Goal: Task Accomplishment & Management: Use online tool/utility

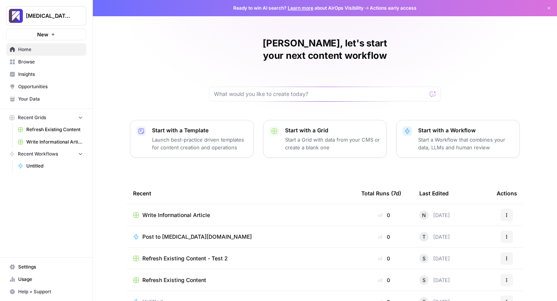
click at [21, 282] on span "Usage" at bounding box center [50, 279] width 65 height 7
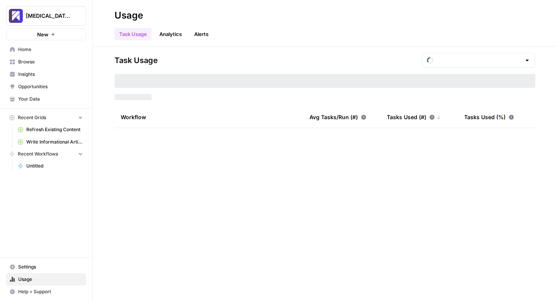
type input "September Included Tasks"
click at [36, 144] on span "Write Informational Article" at bounding box center [54, 142] width 57 height 7
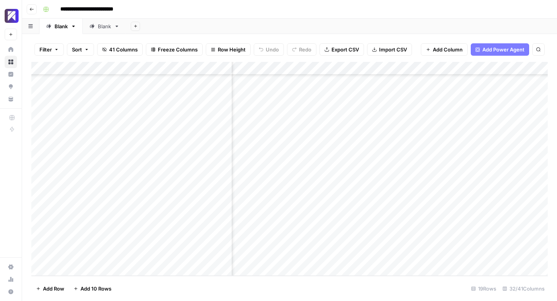
scroll to position [62, 1004]
click at [315, 189] on div "Add Column" at bounding box center [289, 169] width 517 height 214
click at [386, 190] on div "Add Column" at bounding box center [289, 169] width 517 height 214
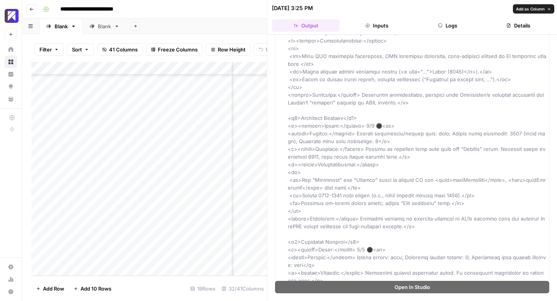
scroll to position [1307, 0]
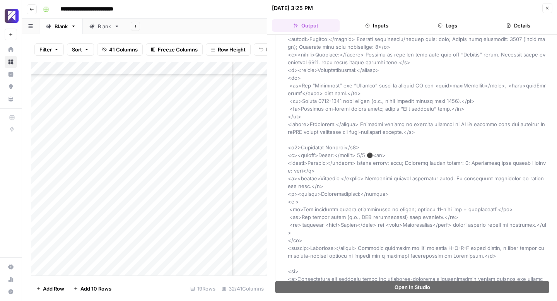
click at [546, 7] on icon "button" at bounding box center [547, 8] width 5 height 5
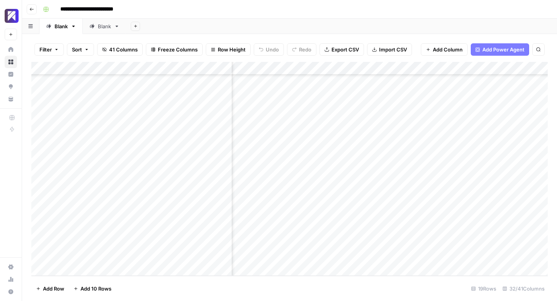
scroll to position [62, 1165]
click at [357, 190] on div "Add Column" at bounding box center [289, 169] width 517 height 214
click at [348, 191] on div "Add Column" at bounding box center [289, 169] width 517 height 214
click at [339, 191] on div "Add Column" at bounding box center [289, 169] width 517 height 214
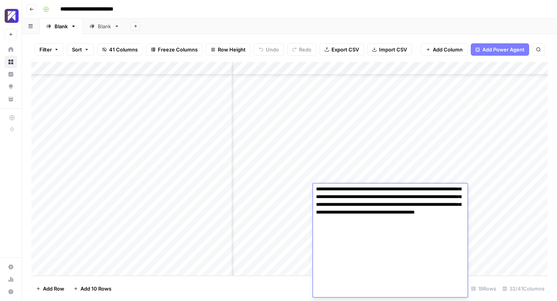
scroll to position [542, 0]
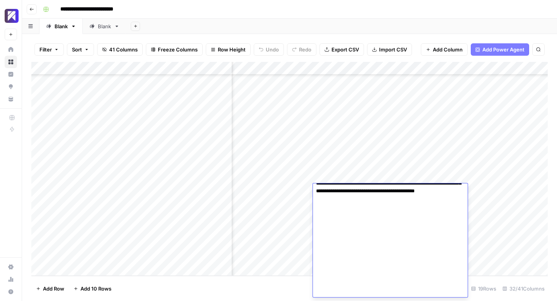
click at [365, 26] on div "Add Sheet" at bounding box center [341, 26] width 431 height 15
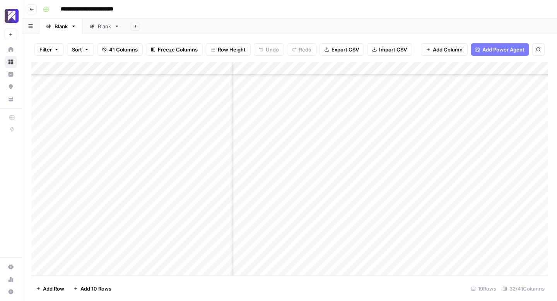
click at [405, 190] on div "Add Column" at bounding box center [289, 169] width 517 height 214
click at [288, 187] on div "Add Column" at bounding box center [289, 169] width 517 height 214
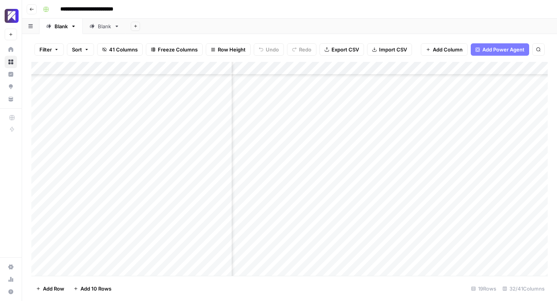
click at [303, 187] on div "Add Column" at bounding box center [289, 169] width 517 height 214
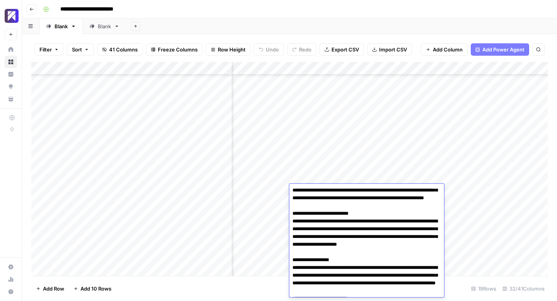
scroll to position [0, 0]
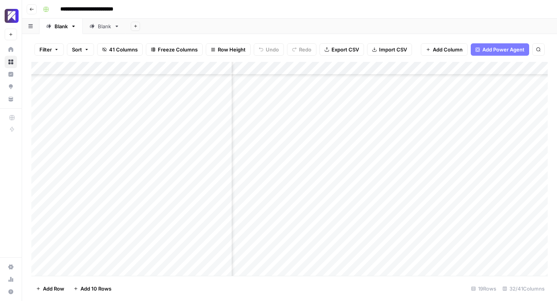
click at [351, 21] on div "Add Sheet" at bounding box center [341, 26] width 431 height 15
click at [277, 189] on div "Add Column" at bounding box center [289, 169] width 517 height 214
click at [329, 190] on div "Add Column" at bounding box center [289, 169] width 517 height 214
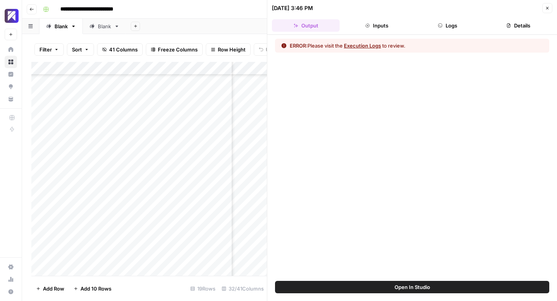
click at [361, 47] on button "Execution Logs" at bounding box center [362, 46] width 37 height 8
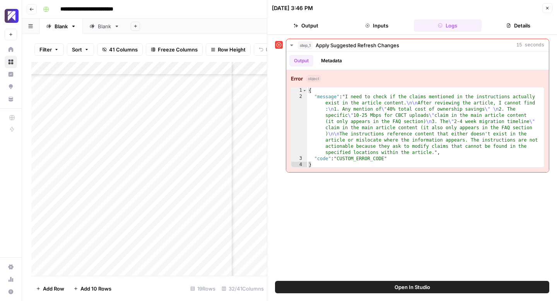
click at [548, 10] on icon "button" at bounding box center [547, 8] width 5 height 5
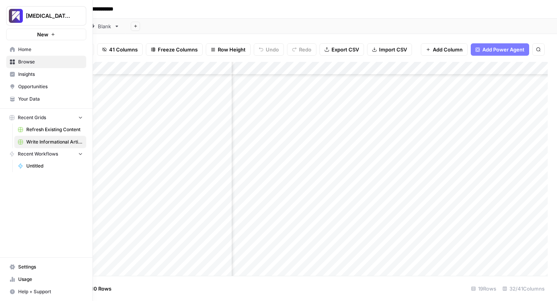
click at [20, 276] on span "Usage" at bounding box center [50, 279] width 65 height 7
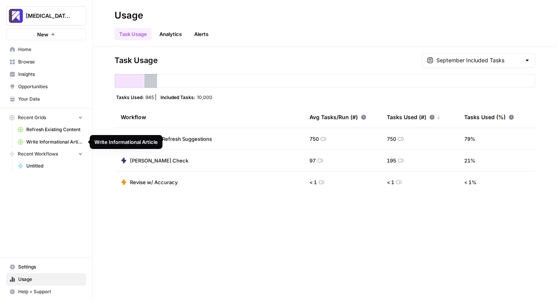
click at [43, 143] on span "Write Informational Article" at bounding box center [54, 142] width 57 height 7
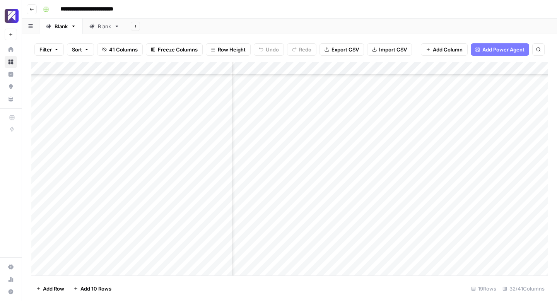
scroll to position [62, 1577]
click at [366, 189] on div "Add Column" at bounding box center [289, 169] width 517 height 214
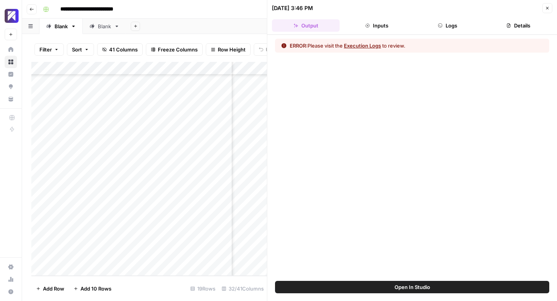
click at [456, 26] on button "Logs" at bounding box center [448, 25] width 68 height 12
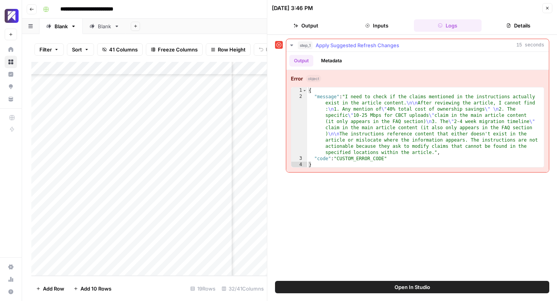
drag, startPoint x: 329, startPoint y: 60, endPoint x: 313, endPoint y: 60, distance: 16.3
click at [329, 60] on button "Metadata" at bounding box center [332, 61] width 30 height 12
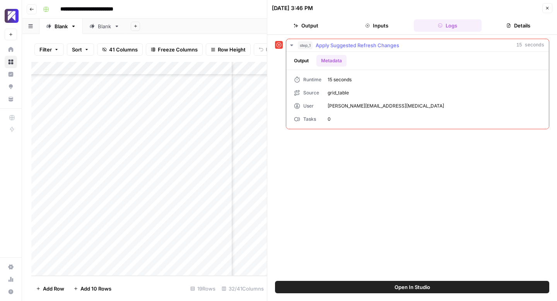
click at [300, 60] on button "Output" at bounding box center [302, 61] width 24 height 12
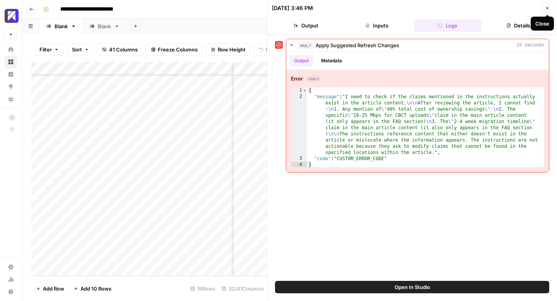
click at [545, 11] on button "Close" at bounding box center [548, 8] width 10 height 10
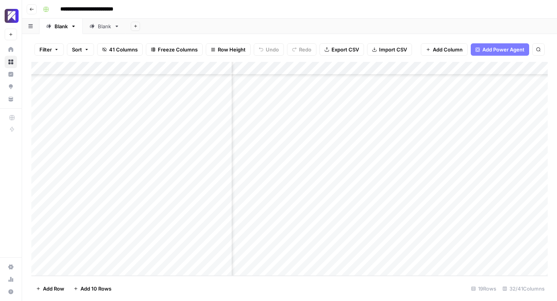
scroll to position [62, 1540]
click at [336, 193] on div "Add Column" at bounding box center [289, 169] width 517 height 214
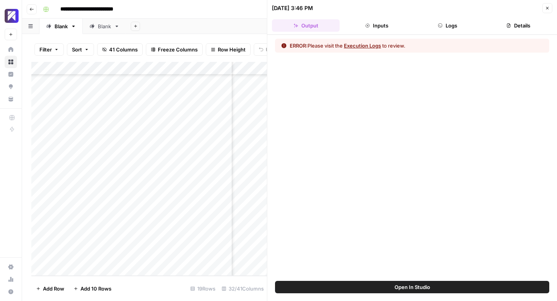
click at [374, 47] on button "Execution Logs" at bounding box center [362, 46] width 37 height 8
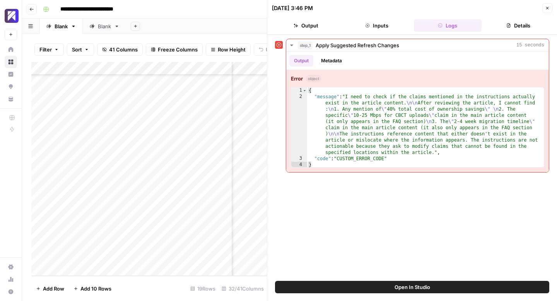
click at [548, 9] on icon "button" at bounding box center [547, 8] width 5 height 5
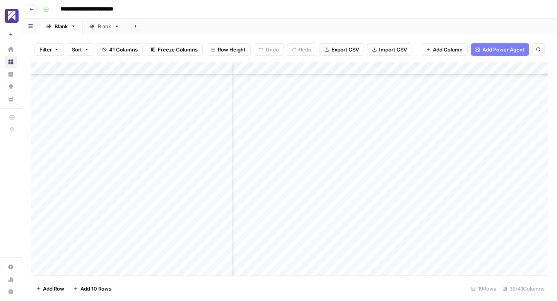
scroll to position [62, 1389]
click at [344, 190] on div "Add Column" at bounding box center [289, 169] width 517 height 214
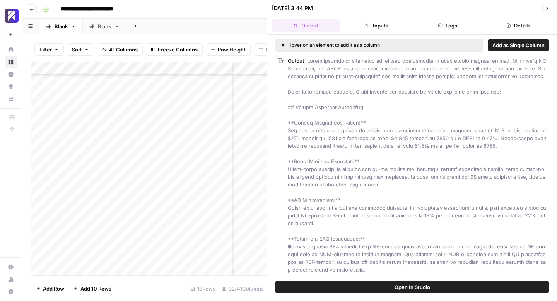
click at [548, 10] on icon "button" at bounding box center [547, 8] width 5 height 5
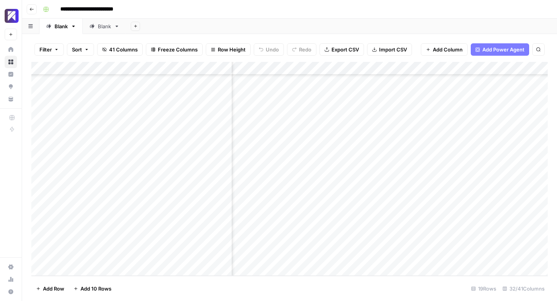
scroll to position [62, 1202]
click at [347, 190] on div "Add Column" at bounding box center [289, 169] width 517 height 214
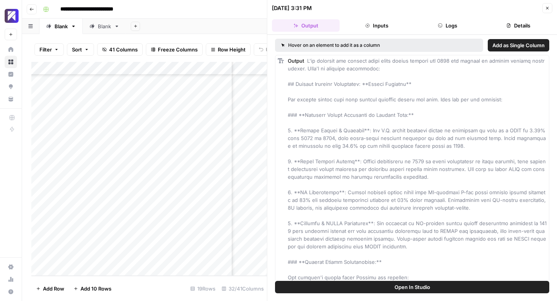
click at [548, 7] on icon "button" at bounding box center [548, 8] width 3 height 3
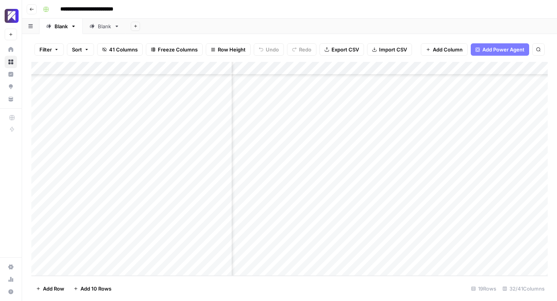
scroll to position [62, 821]
click at [462, 189] on div "Add Column" at bounding box center [289, 169] width 517 height 214
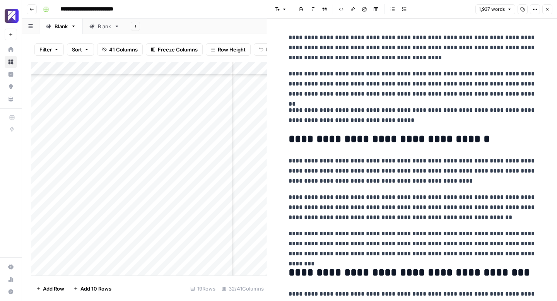
click at [465, 181] on p "**********" at bounding box center [413, 171] width 248 height 30
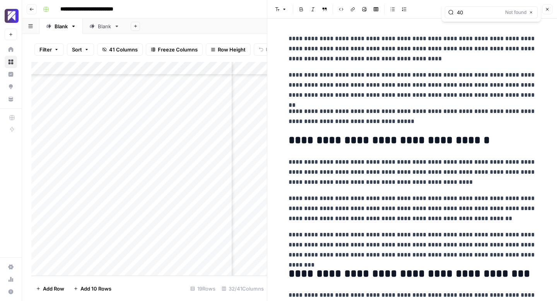
type input "4"
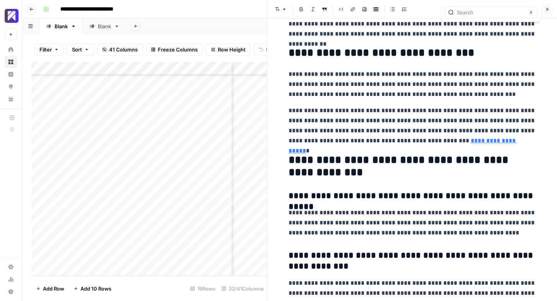
scroll to position [2811, 0]
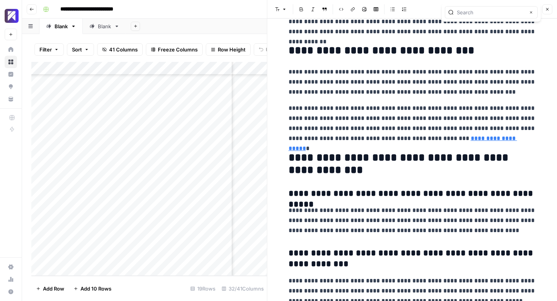
click at [552, 6] on button "Close" at bounding box center [548, 9] width 10 height 10
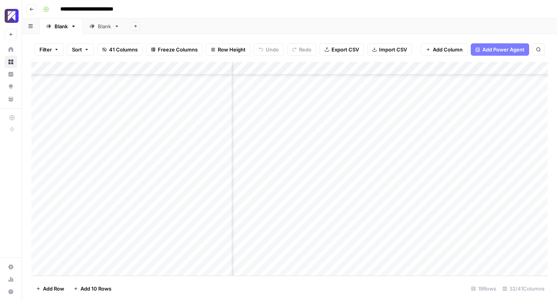
scroll to position [62, 1008]
click at [396, 190] on div "Add Column" at bounding box center [289, 169] width 517 height 214
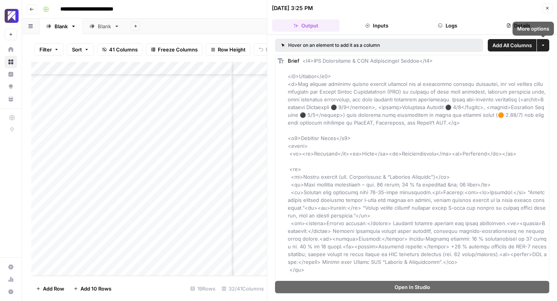
click at [547, 9] on icon "button" at bounding box center [547, 8] width 5 height 5
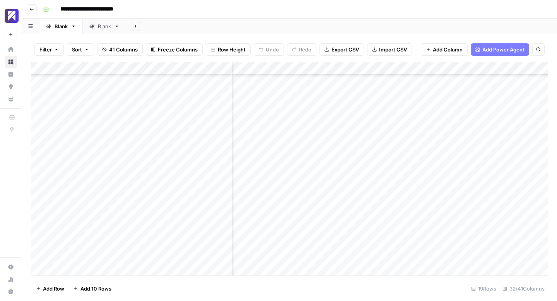
scroll to position [62, 1335]
click at [401, 190] on div "Add Column" at bounding box center [289, 169] width 517 height 214
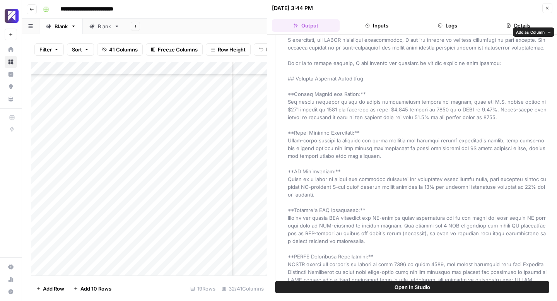
scroll to position [38, 0]
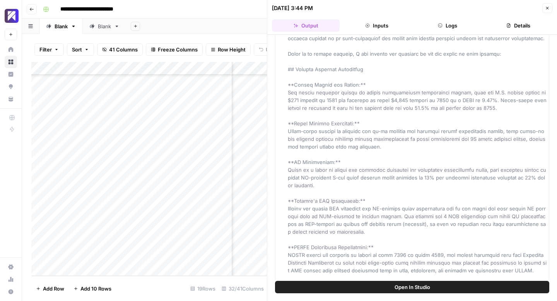
click at [547, 9] on icon "button" at bounding box center [548, 8] width 3 height 3
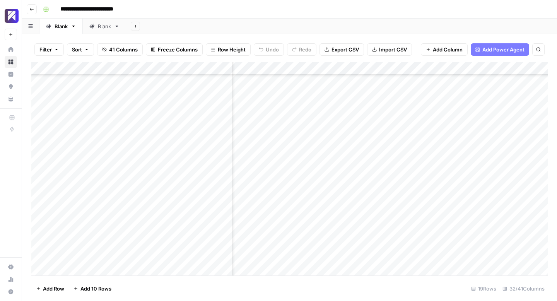
scroll to position [62, 1543]
click at [398, 190] on div "Add Column" at bounding box center [289, 169] width 517 height 214
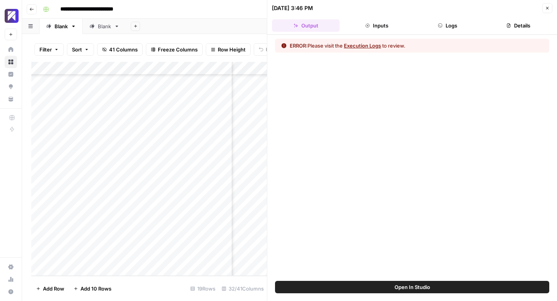
click at [373, 45] on button "Execution Logs" at bounding box center [362, 46] width 37 height 8
